Goal: Find specific page/section

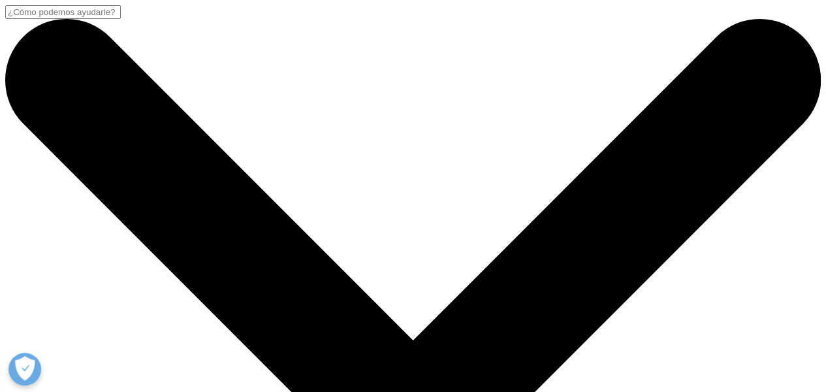
click at [654, 71] on link "Careers" at bounding box center [652, 73] width 43 height 16
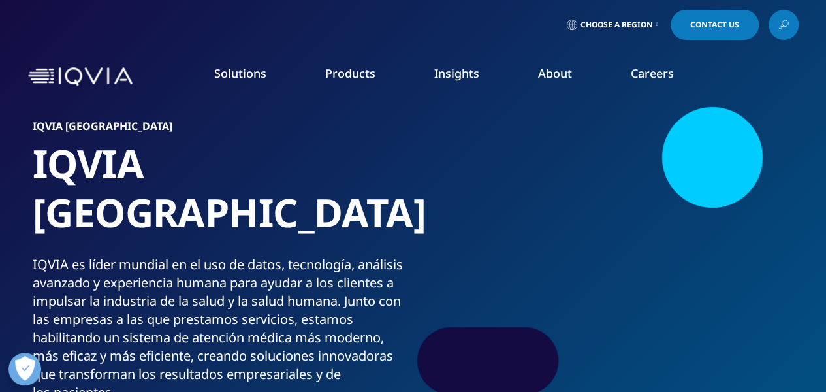
click at [248, 164] on link "Clinical Research" at bounding box center [313, 164] width 183 height 14
